Goal: Task Accomplishment & Management: Use online tool/utility

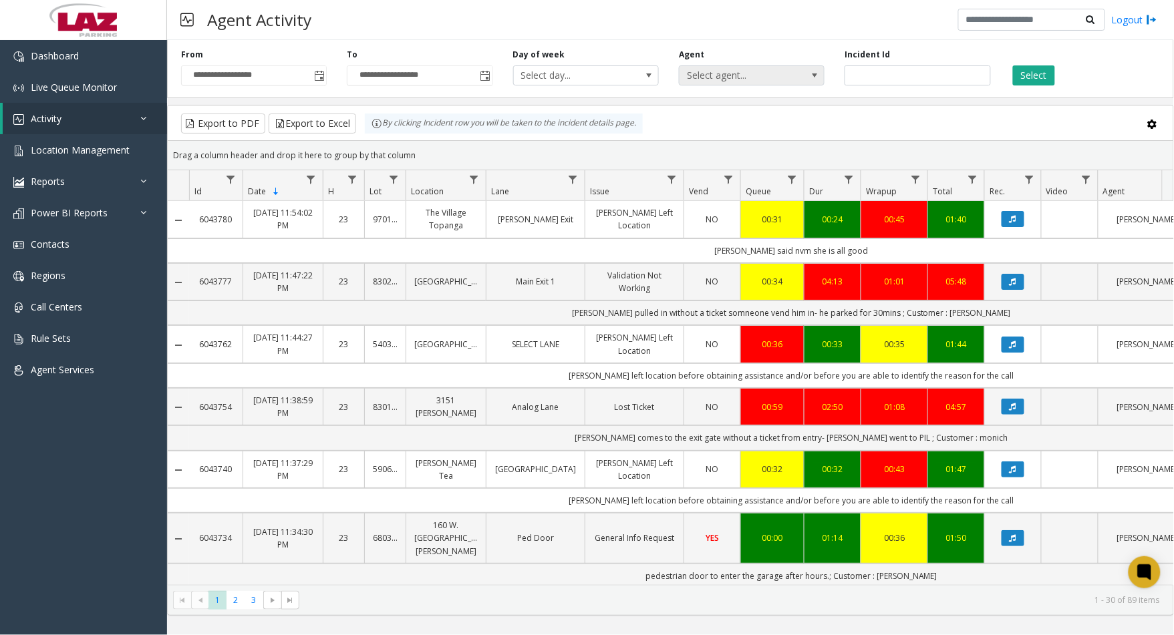
click at [723, 74] on span "Select agent..." at bounding box center [738, 75] width 116 height 19
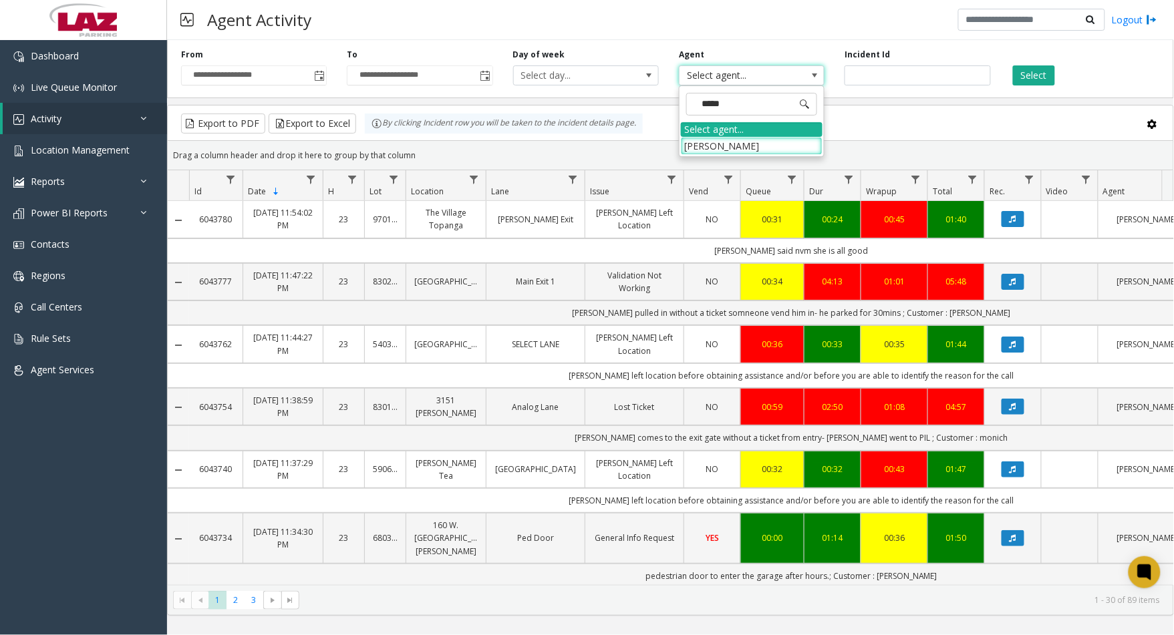
type input "******"
click at [726, 139] on li "Austin Sanchez" at bounding box center [752, 146] width 142 height 18
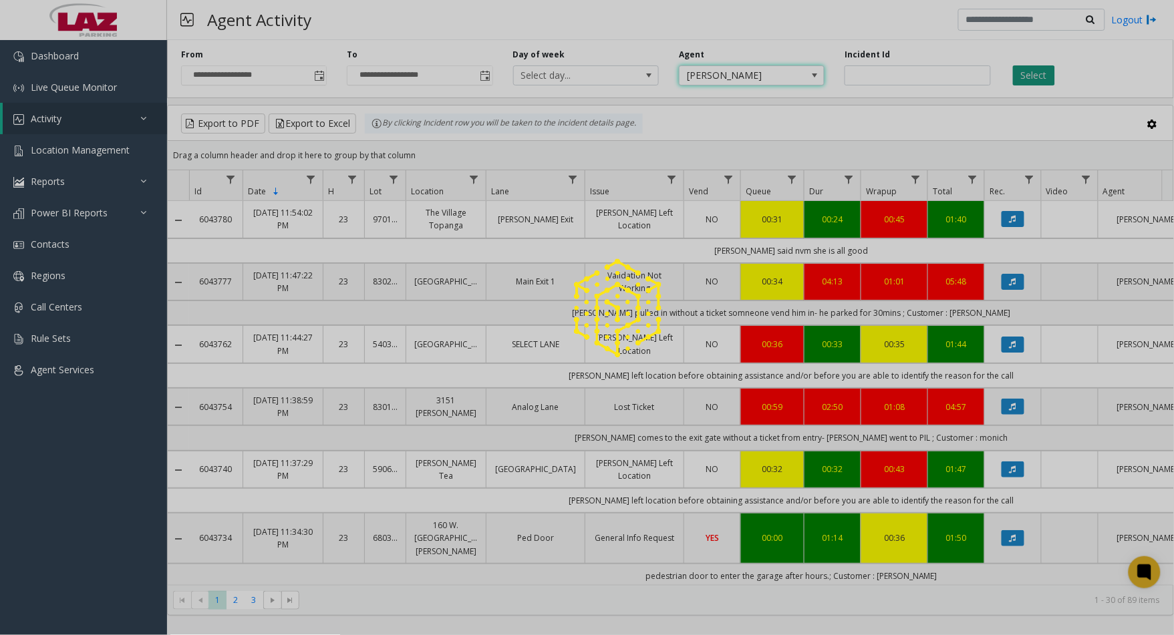
click at [1037, 78] on button "Select" at bounding box center [1034, 75] width 42 height 20
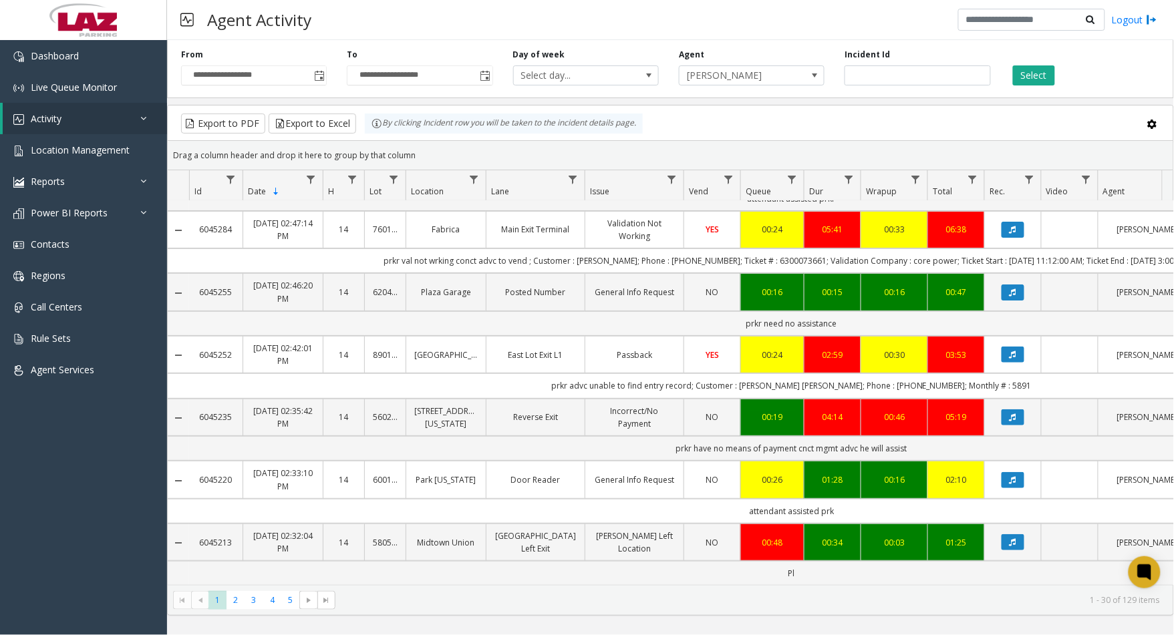
scroll to position [1574, 0]
click at [281, 604] on span "4" at bounding box center [272, 600] width 18 height 18
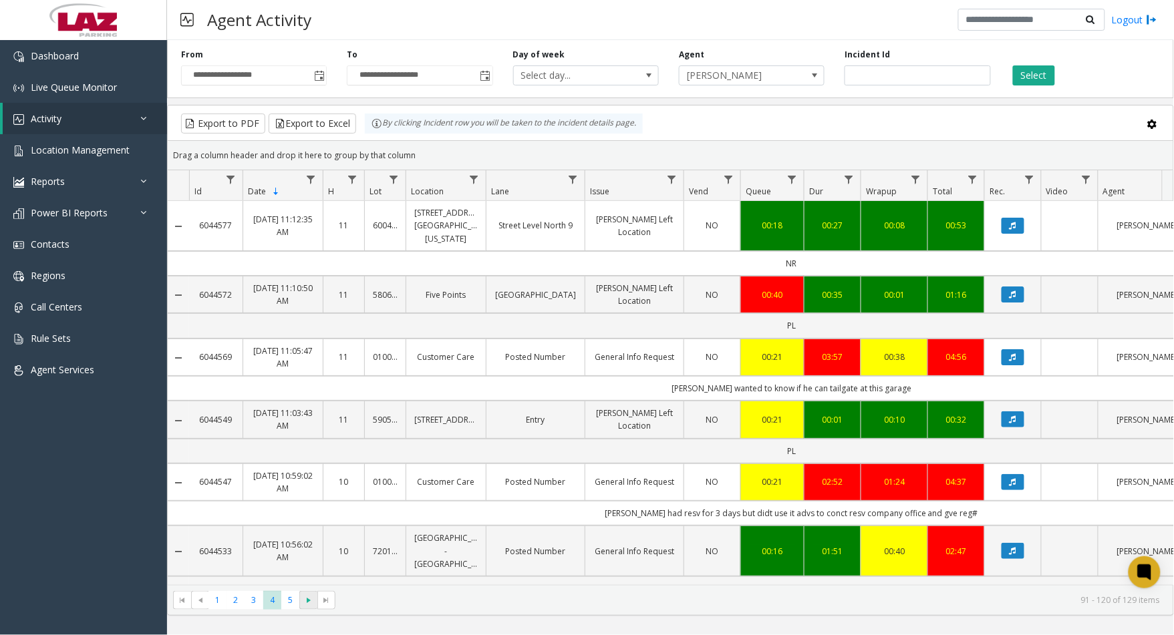
scroll to position [223, 0]
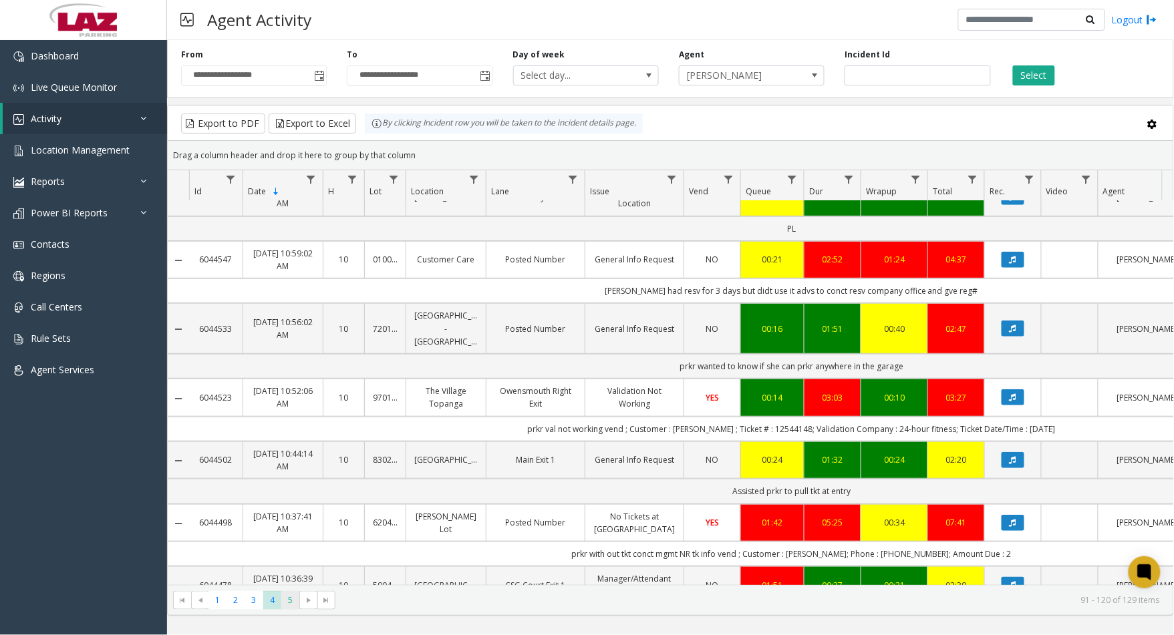
click at [289, 598] on span "5" at bounding box center [290, 600] width 18 height 18
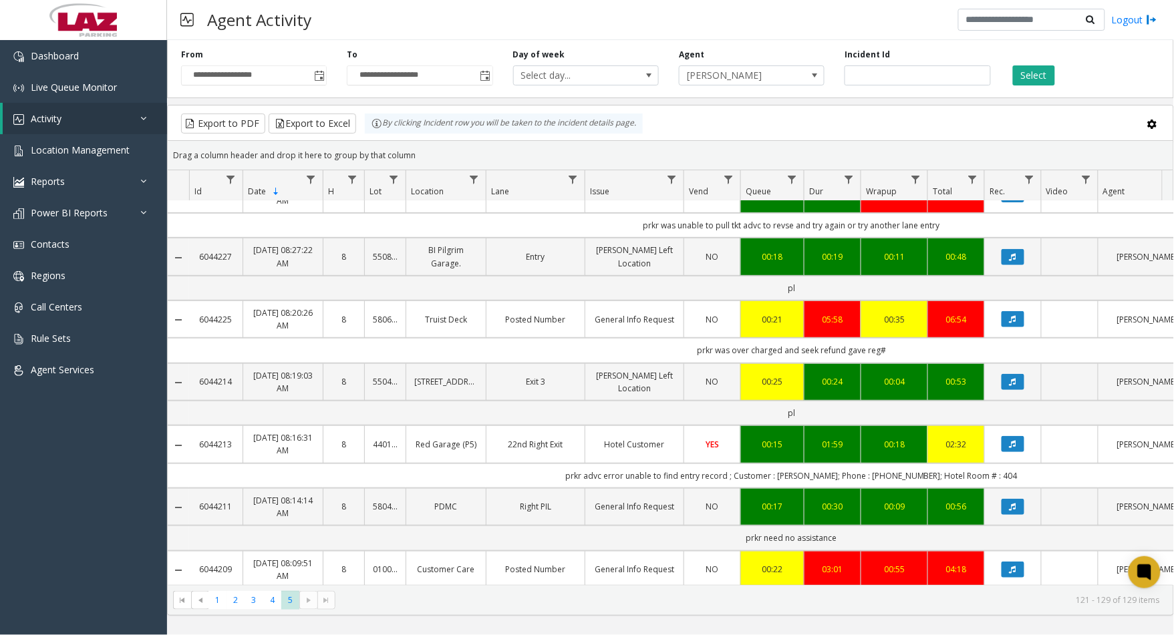
scroll to position [190, 0]
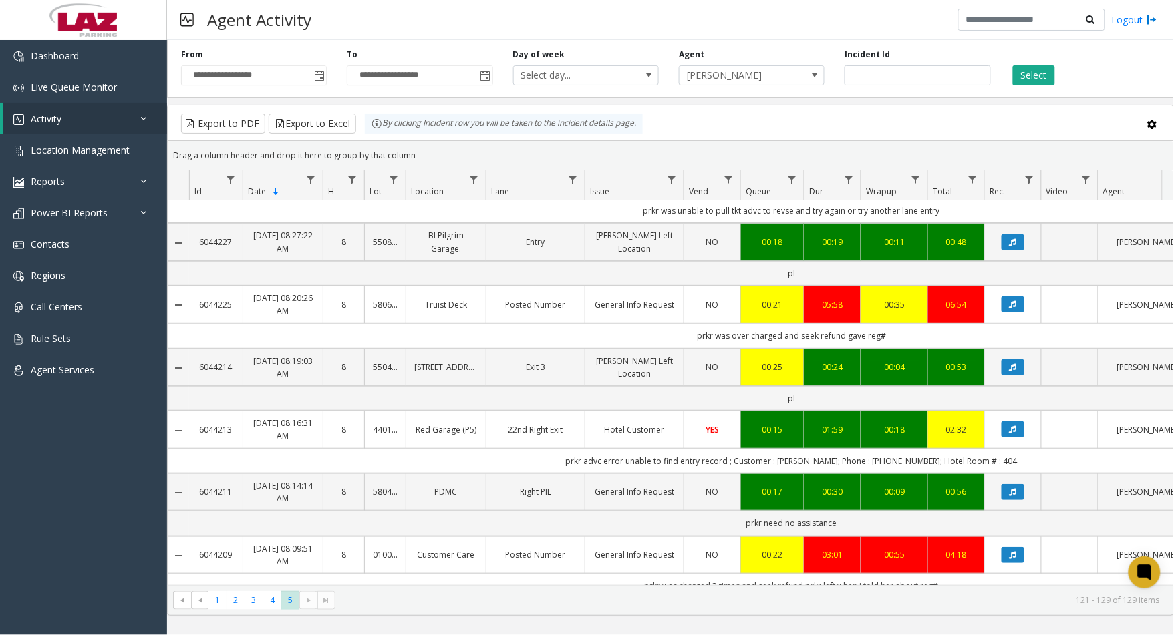
click at [312, 600] on kendo-pager-next-buttons at bounding box center [317, 600] width 36 height 19
click at [314, 603] on kendo-pager-next-buttons at bounding box center [317, 600] width 36 height 19
click at [318, 72] on span "Toggle popup" at bounding box center [319, 76] width 11 height 11
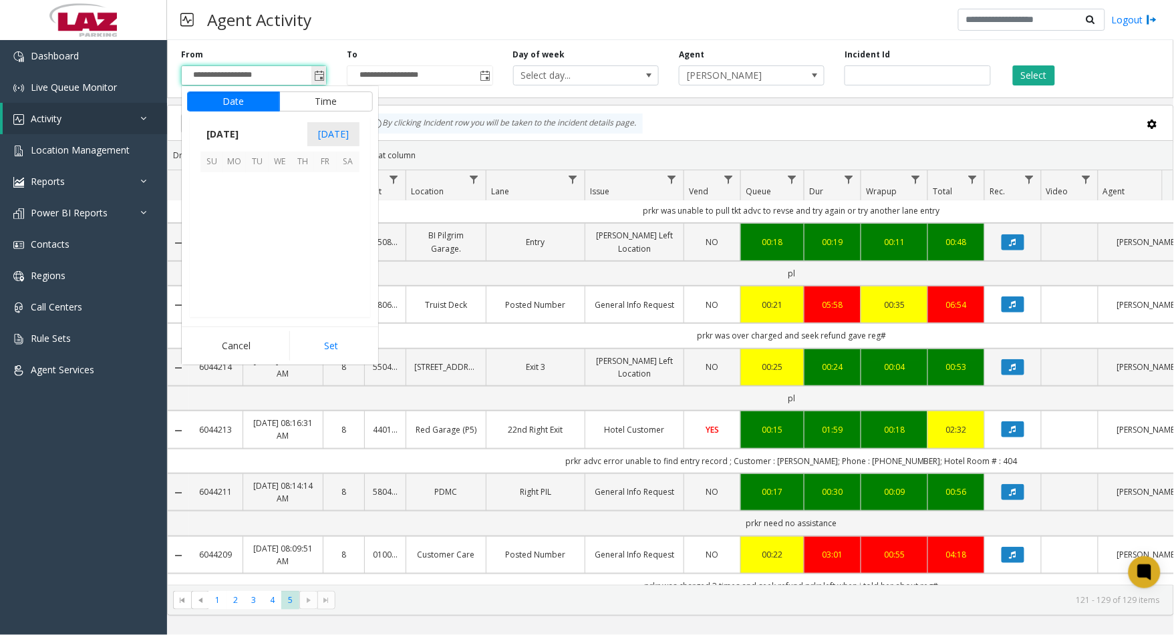
scroll to position [239624, 0]
click at [302, 219] on span "14" at bounding box center [302, 229] width 23 height 23
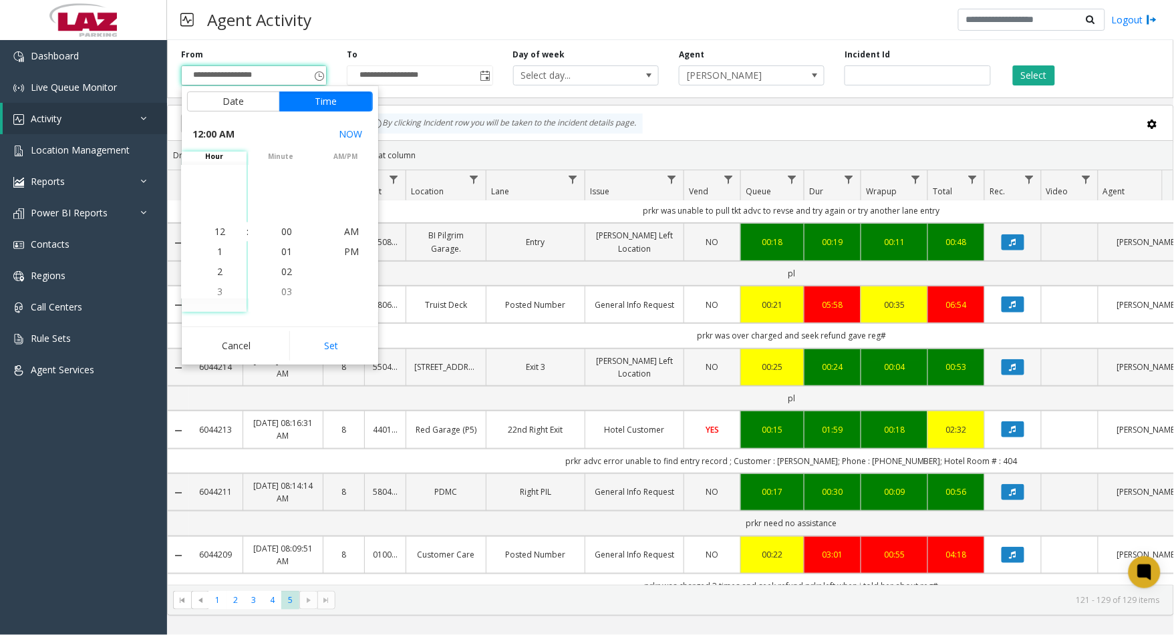
click at [315, 345] on button "Set" at bounding box center [331, 345] width 84 height 29
type input "**********"
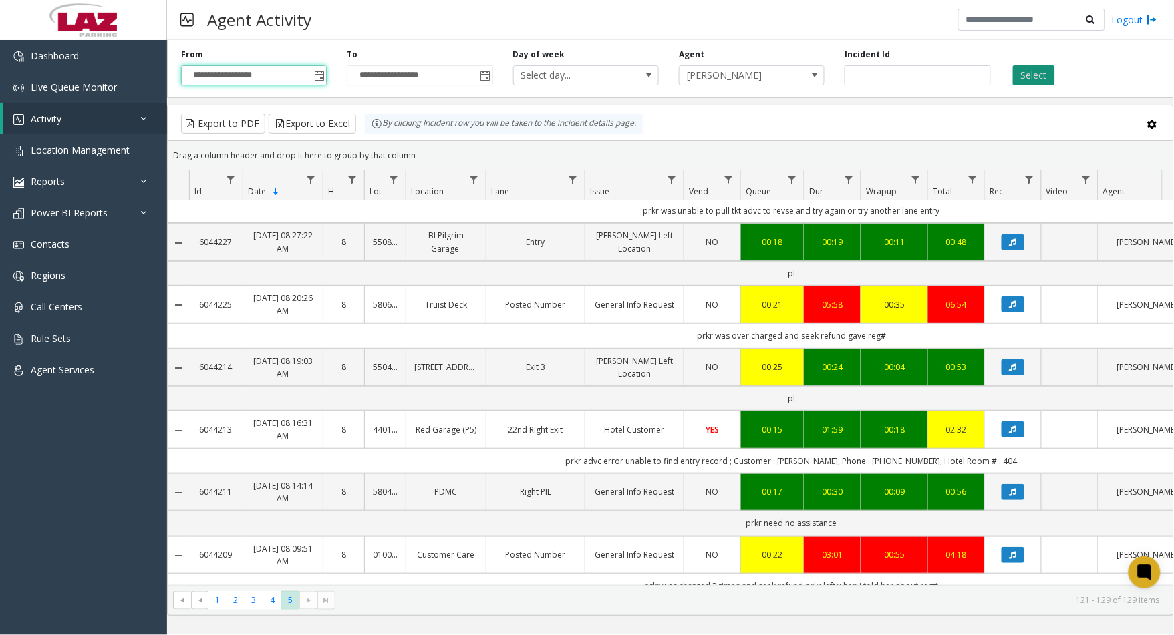
click at [1031, 76] on button "Select" at bounding box center [1034, 75] width 42 height 20
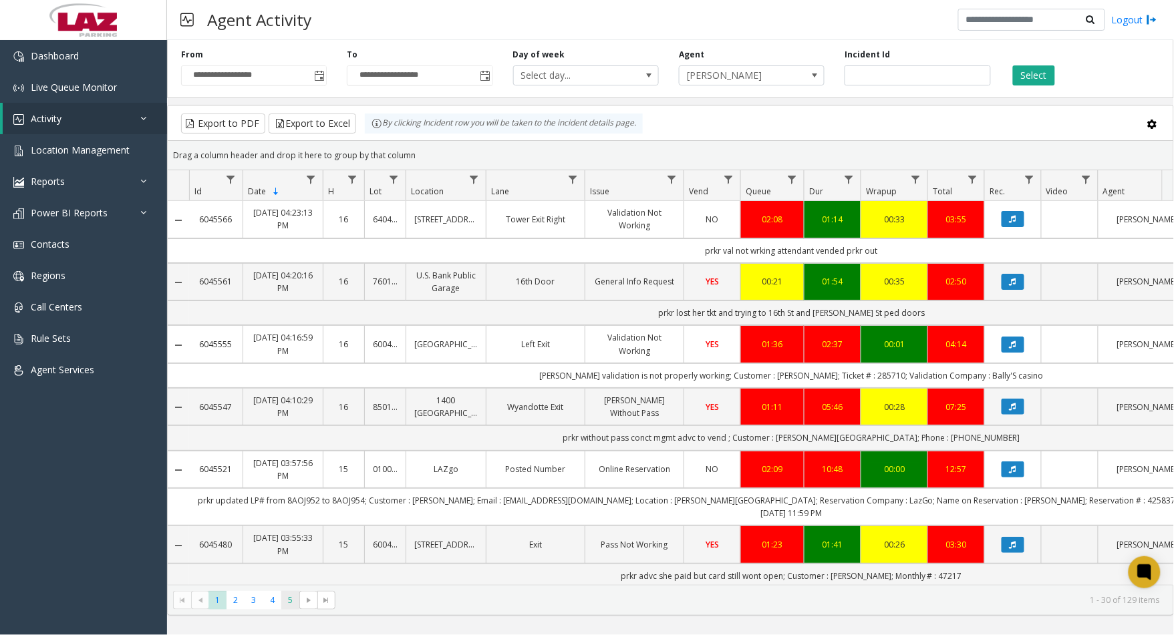
click at [292, 609] on span "5" at bounding box center [290, 600] width 18 height 18
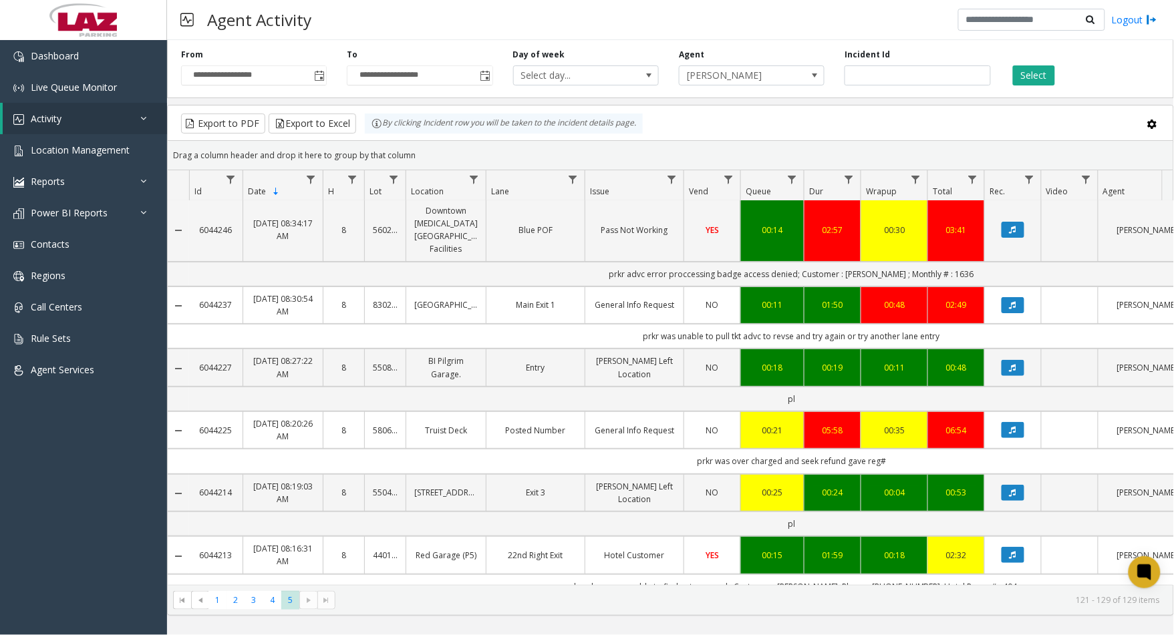
scroll to position [190, 0]
